Goal: Transaction & Acquisition: Purchase product/service

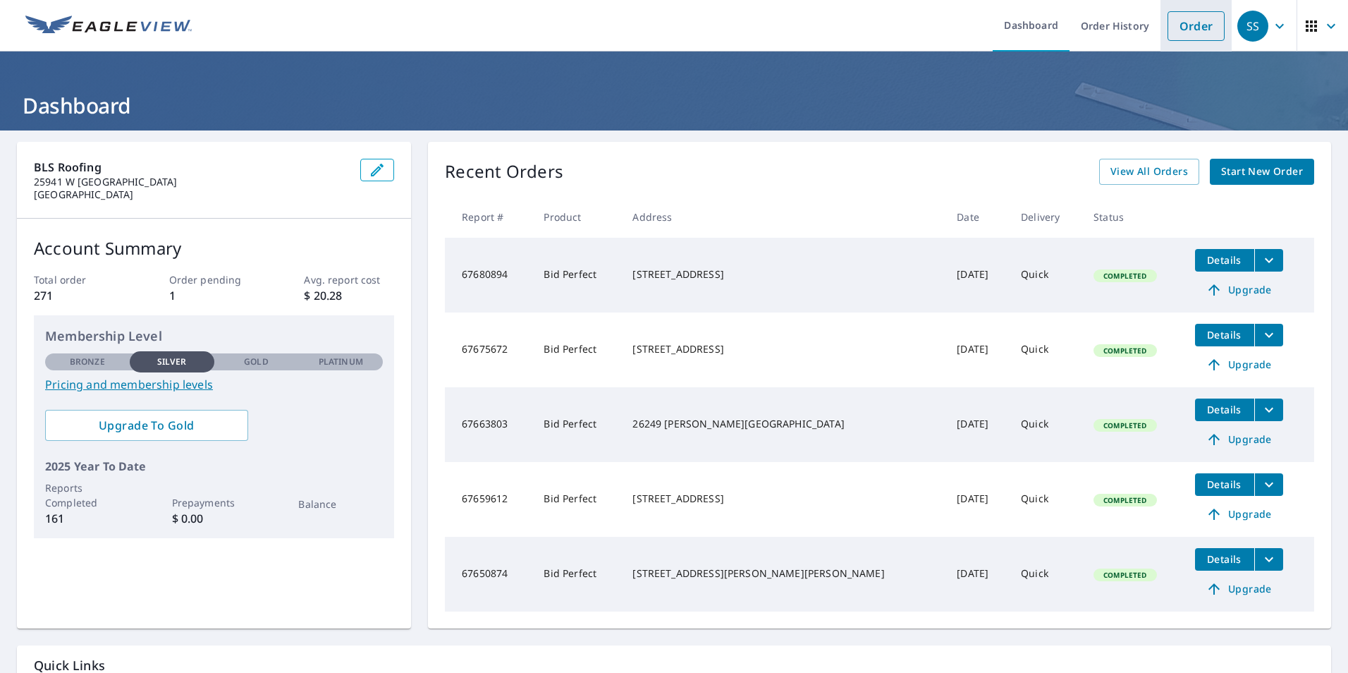
click at [1181, 29] on link "Order" at bounding box center [1196, 26] width 57 height 30
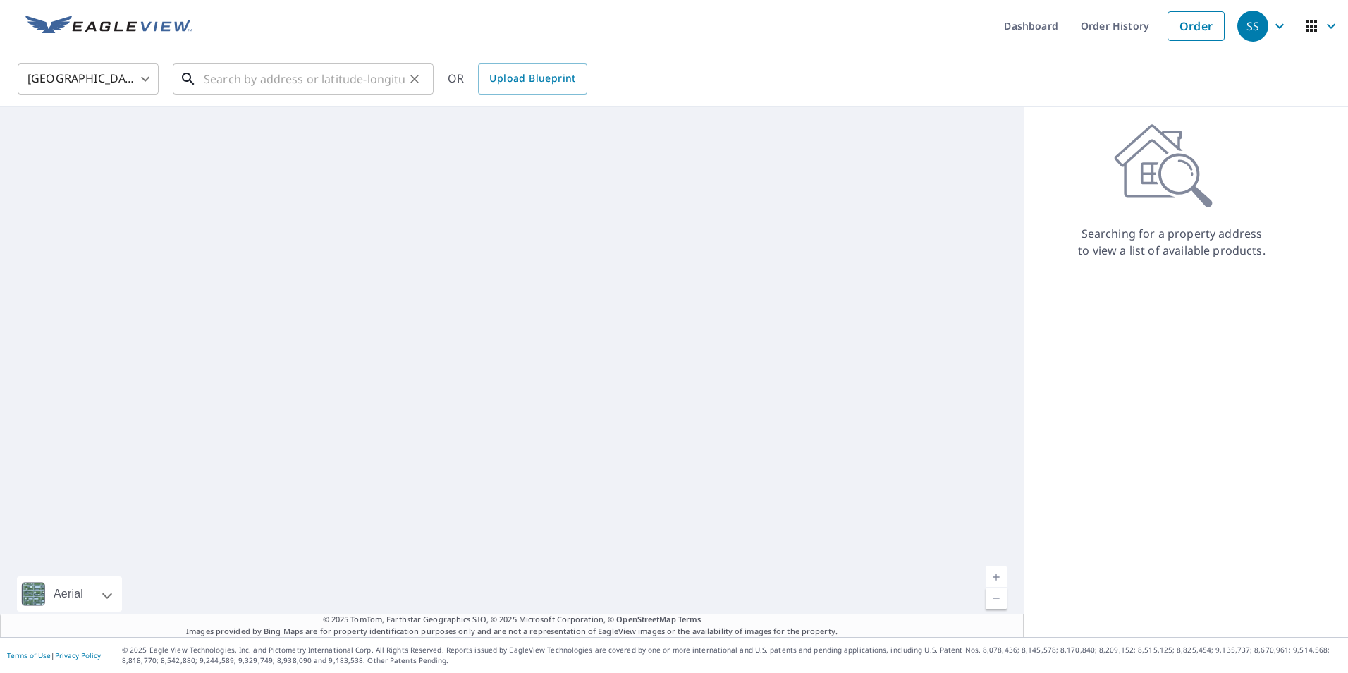
click at [319, 87] on input "text" at bounding box center [304, 78] width 201 height 39
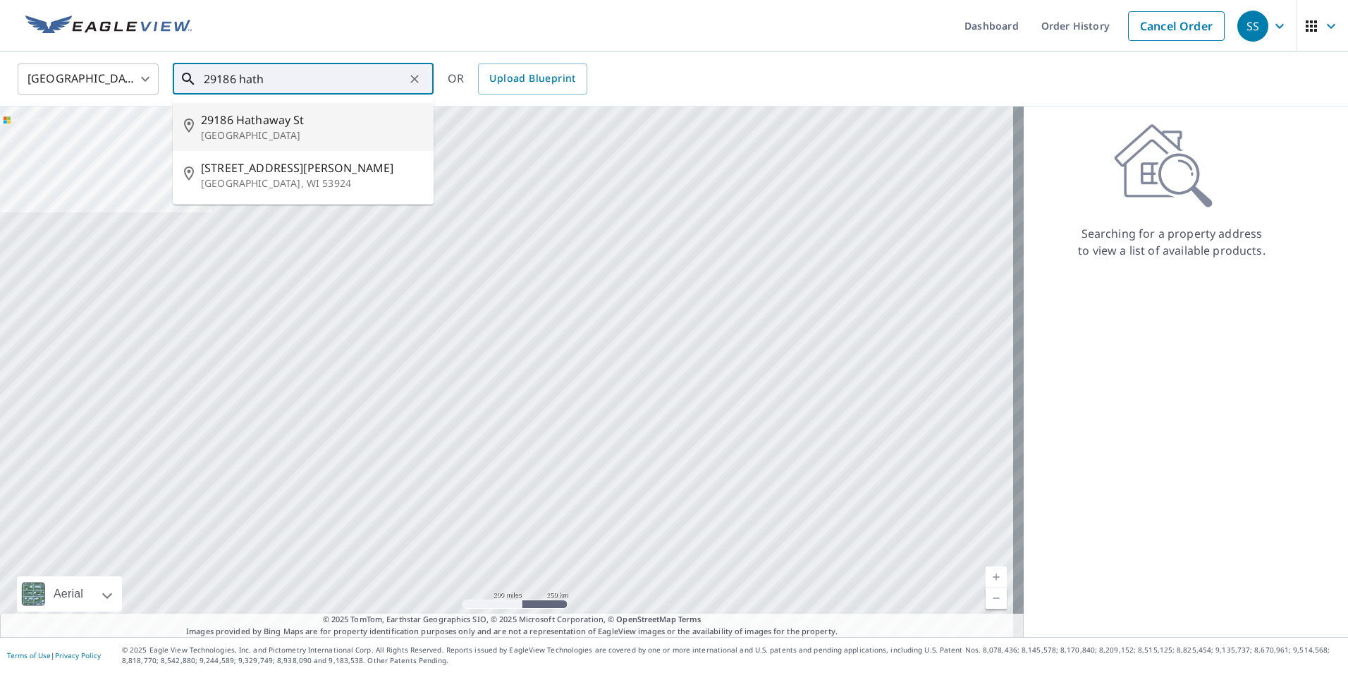
click at [255, 123] on span "29186 Hathaway St" at bounding box center [311, 119] width 221 height 17
type input "[STREET_ADDRESS]"
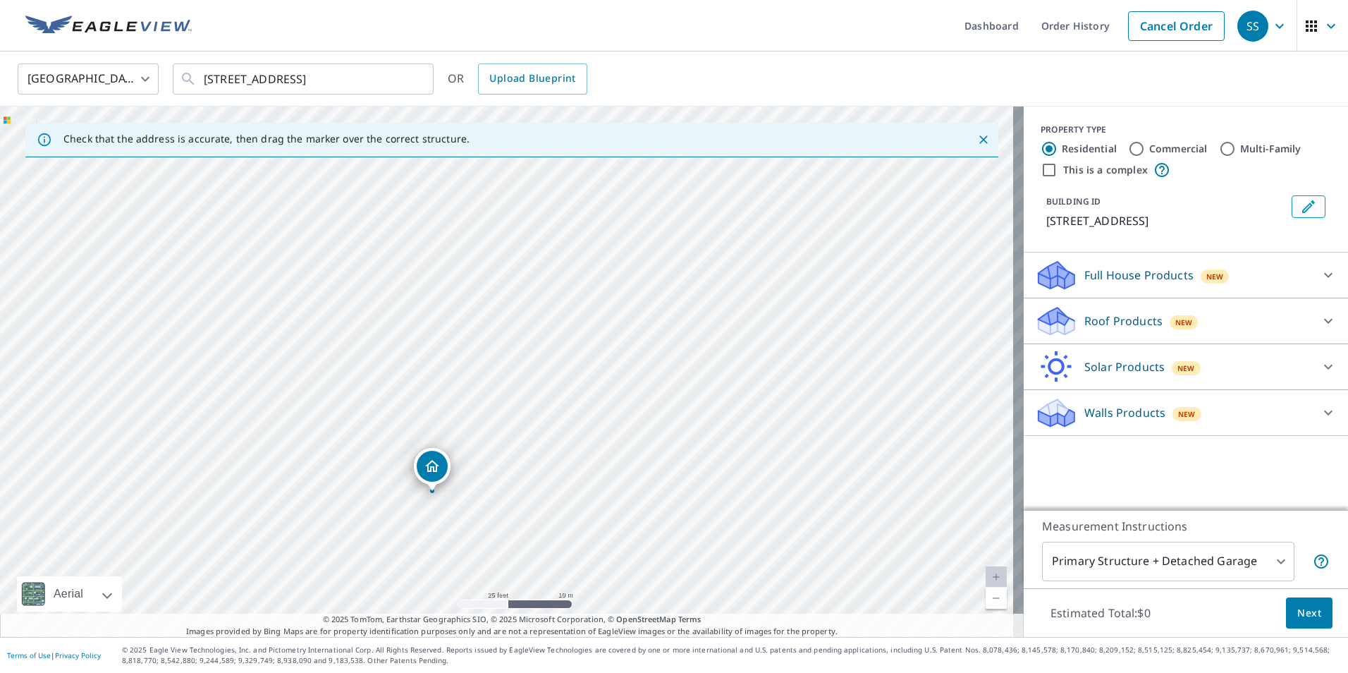
click at [1116, 321] on p "Roof Products" at bounding box center [1123, 320] width 78 height 17
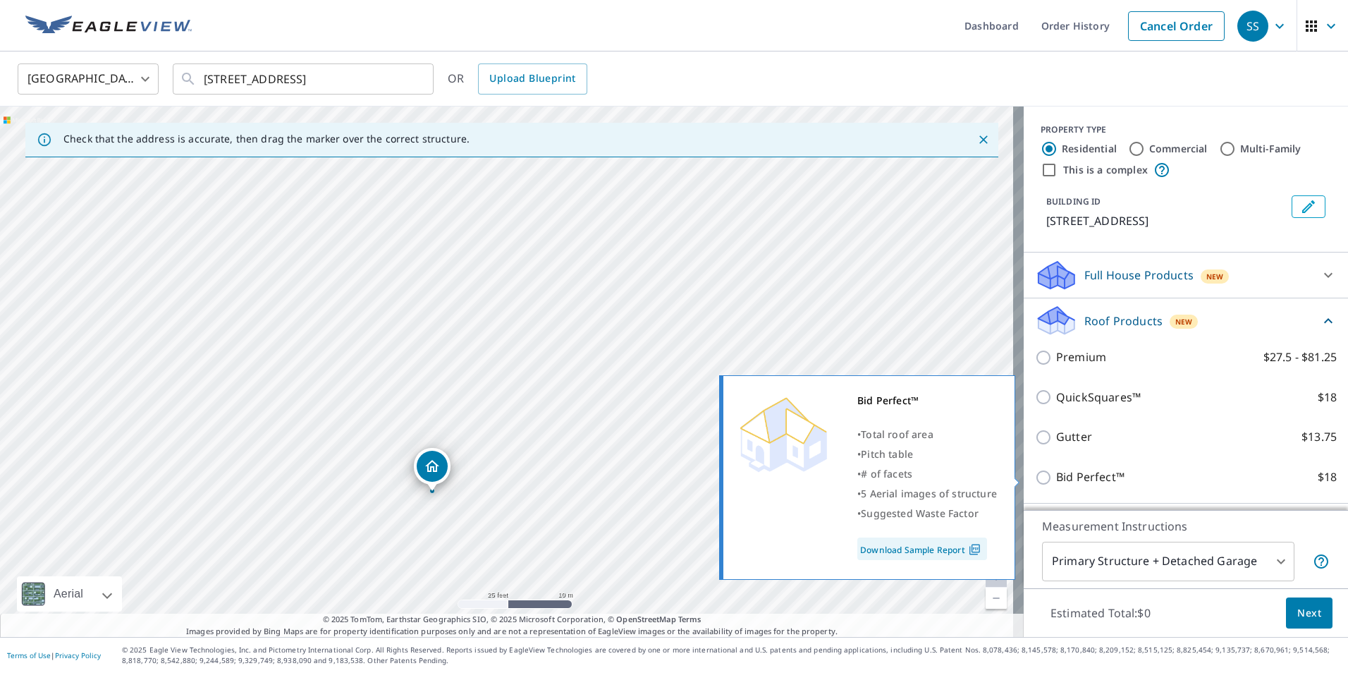
click at [1037, 480] on input "Bid Perfect™ $18" at bounding box center [1045, 477] width 21 height 17
checkbox input "true"
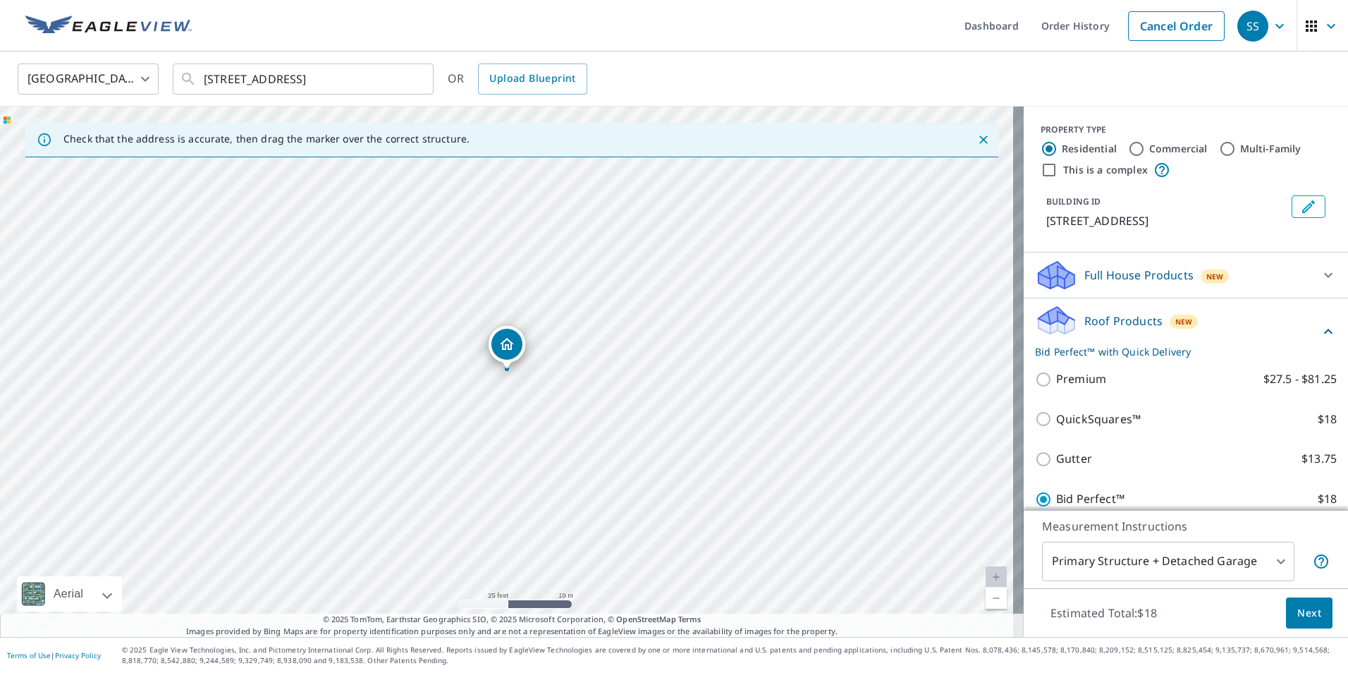
click at [1297, 611] on span "Next" at bounding box center [1309, 613] width 24 height 18
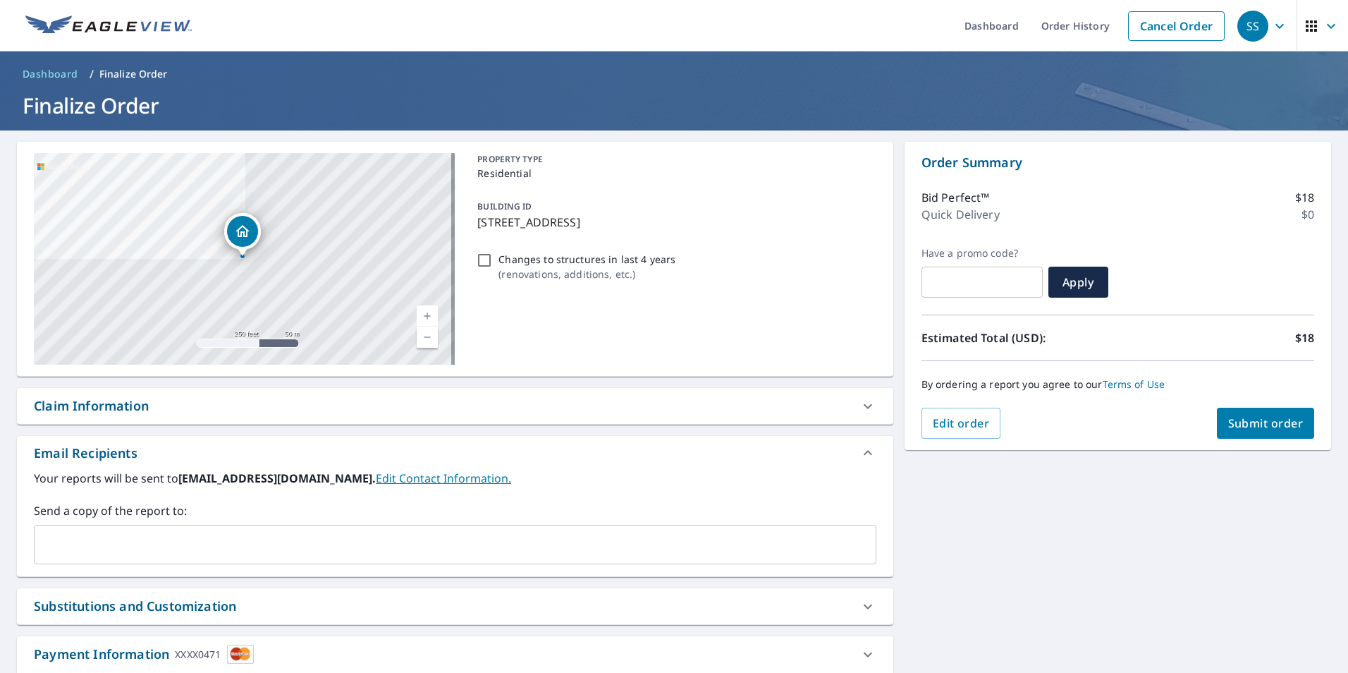
click at [1251, 425] on span "Submit order" at bounding box center [1265, 423] width 75 height 16
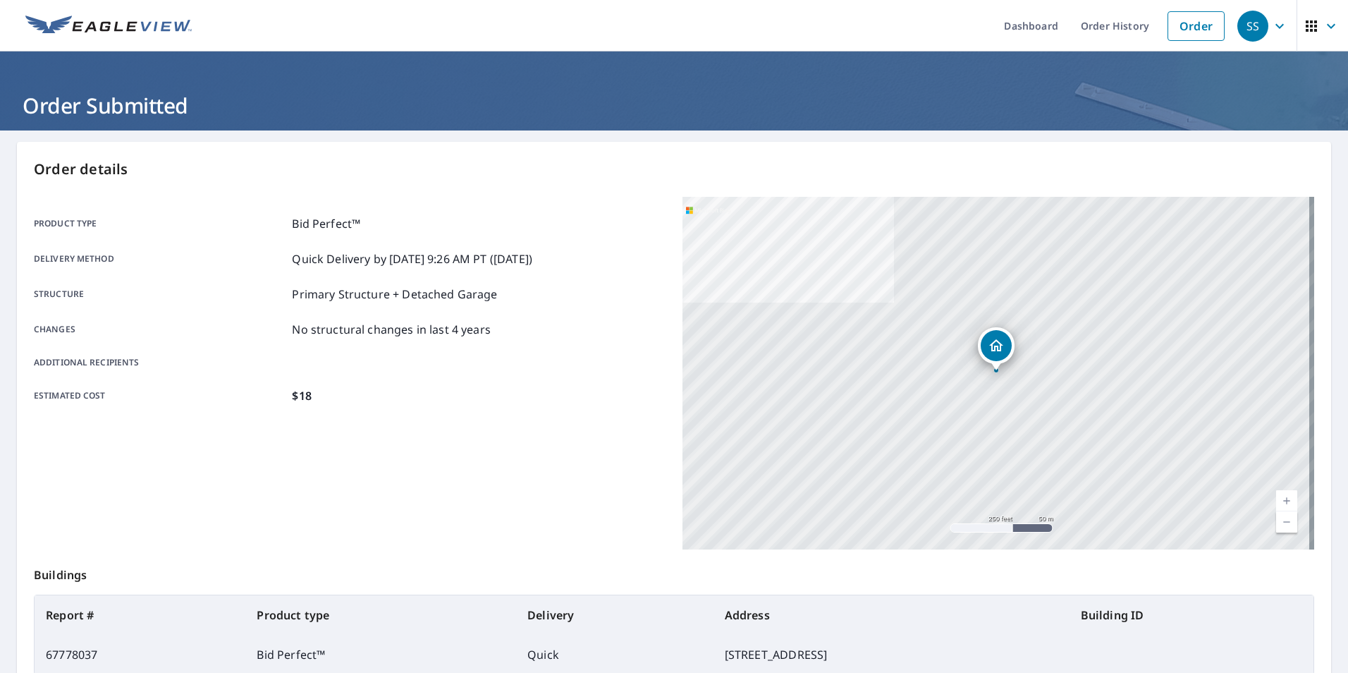
scroll to position [157, 0]
